Goal: Task Accomplishment & Management: Use online tool/utility

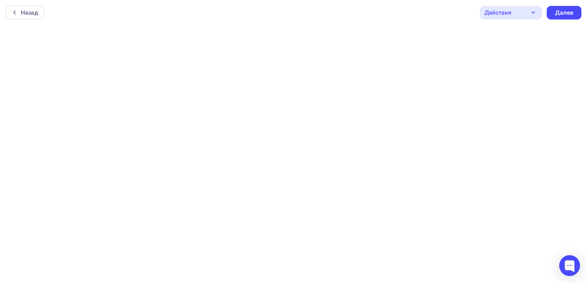
scroll to position [2, 0]
click at [561, 12] on div "Далее" at bounding box center [564, 11] width 18 height 8
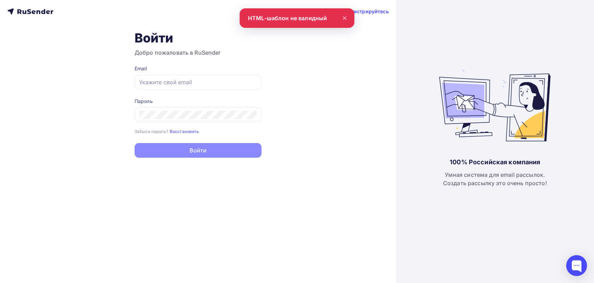
type input "[EMAIL_ADDRESS][DOMAIN_NAME]"
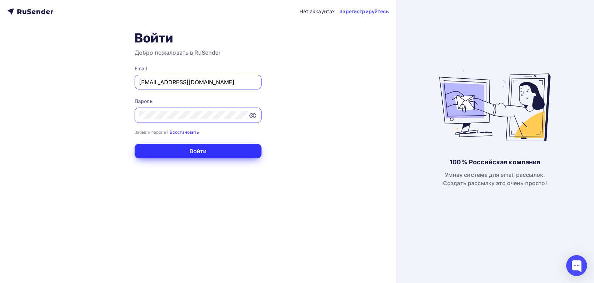
click at [200, 150] on button "Войти" at bounding box center [198, 151] width 127 height 15
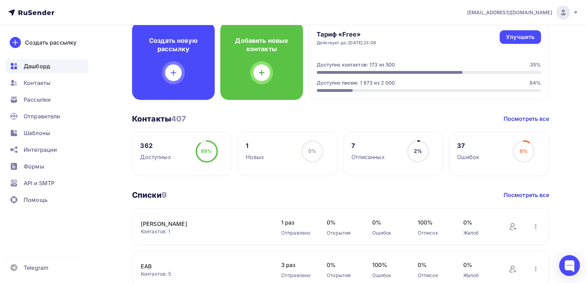
scroll to position [87, 0]
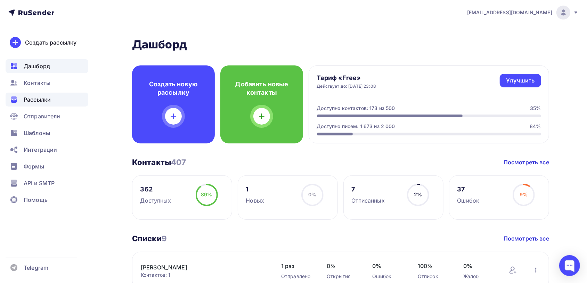
click at [38, 98] on span "Рассылки" at bounding box center [37, 99] width 27 height 8
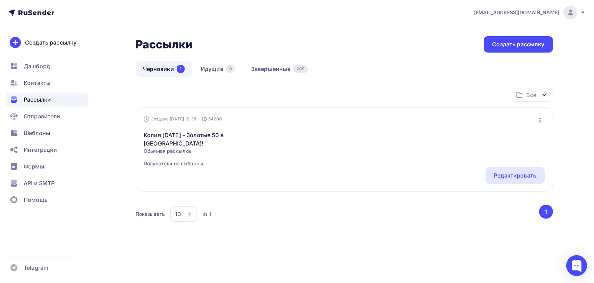
click at [162, 65] on link "Черновики 1" at bounding box center [164, 69] width 56 height 16
click at [506, 175] on div "Редактировать" at bounding box center [515, 175] width 42 height 8
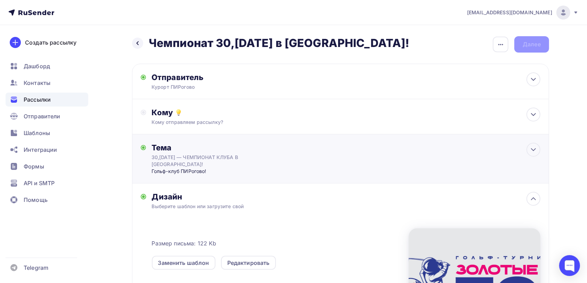
scroll to position [43, 0]
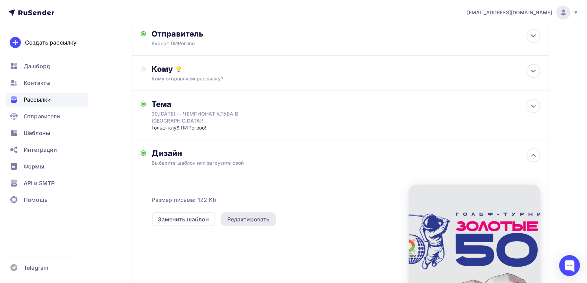
click at [253, 219] on div "Редактировать" at bounding box center [248, 219] width 42 height 8
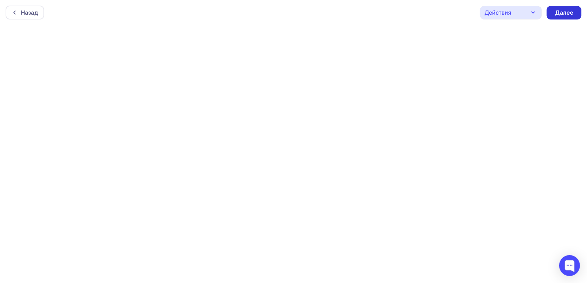
click at [566, 14] on div "Далее" at bounding box center [564, 13] width 18 height 8
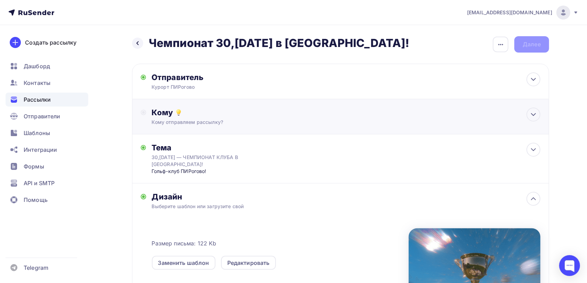
click at [330, 114] on div "Кому" at bounding box center [346, 112] width 389 height 10
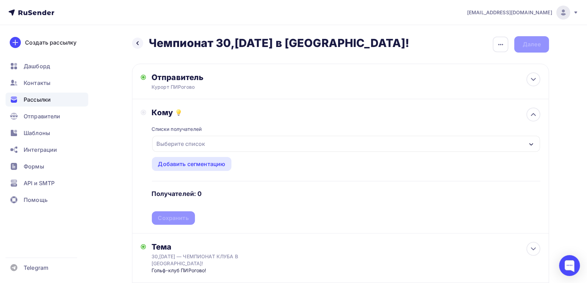
click at [259, 147] on div "Выберите список" at bounding box center [346, 144] width 388 height 16
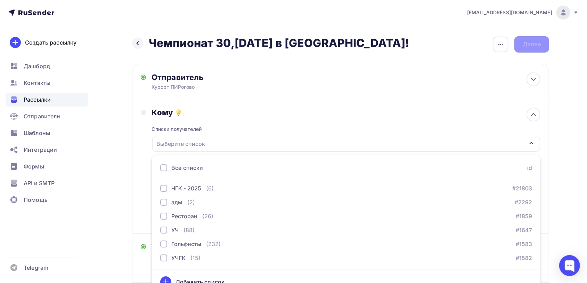
scroll to position [11, 0]
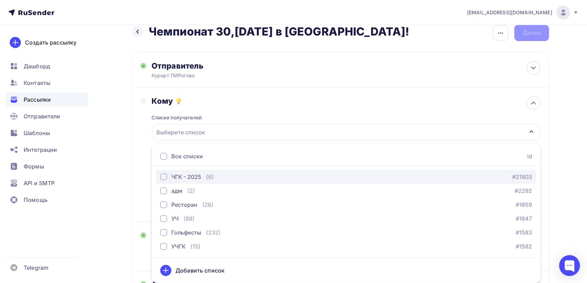
click at [164, 177] on div "button" at bounding box center [163, 176] width 7 height 7
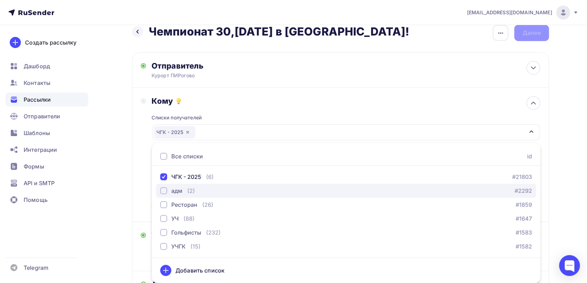
click at [164, 192] on div "button" at bounding box center [163, 190] width 7 height 7
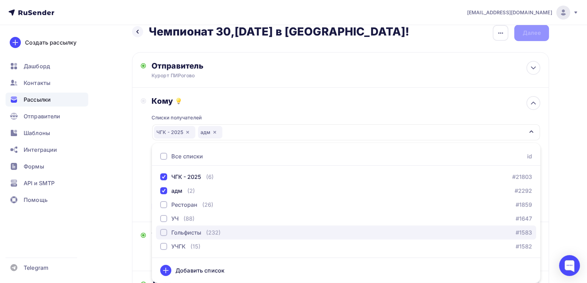
click at [164, 232] on div "button" at bounding box center [163, 232] width 7 height 7
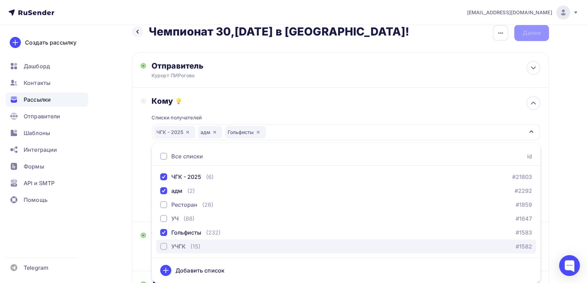
click at [162, 247] on div "button" at bounding box center [163, 246] width 7 height 7
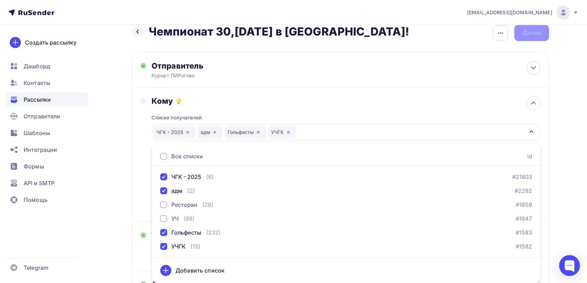
click at [580, 225] on div "[EMAIL_ADDRESS][DOMAIN_NAME] Аккаунт Тарифы Выйти Создать рассылку [GEOGRAPHIC_…" at bounding box center [293, 247] width 587 height 516
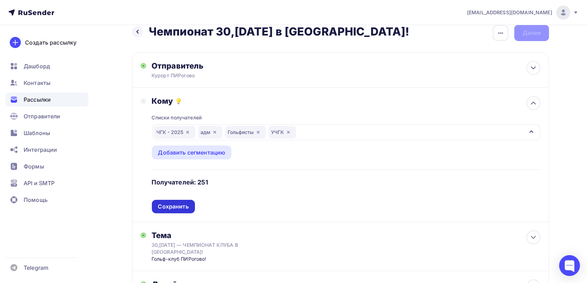
click at [175, 208] on div "Сохранить" at bounding box center [173, 206] width 31 height 8
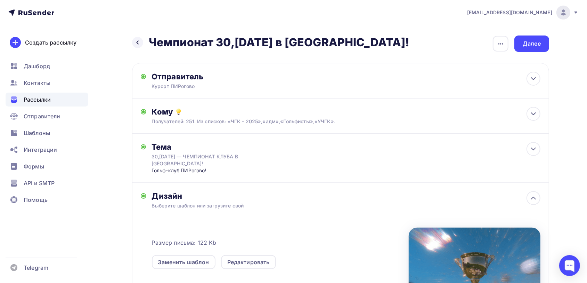
scroll to position [0, 0]
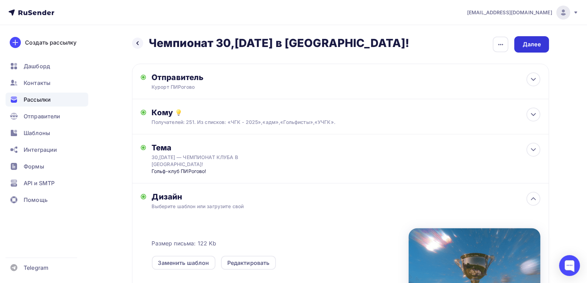
click at [526, 49] on div "Далее" at bounding box center [532, 44] width 35 height 16
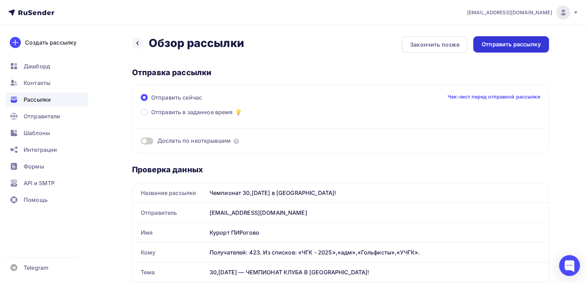
click at [519, 46] on div "Отправить рассылку" at bounding box center [511, 44] width 59 height 8
